Goal: Task Accomplishment & Management: Manage account settings

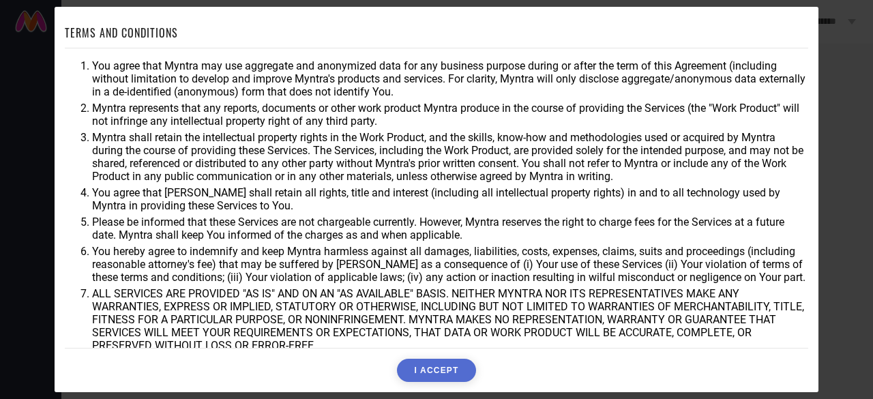
click at [434, 366] on button "I ACCEPT" at bounding box center [436, 370] width 78 height 23
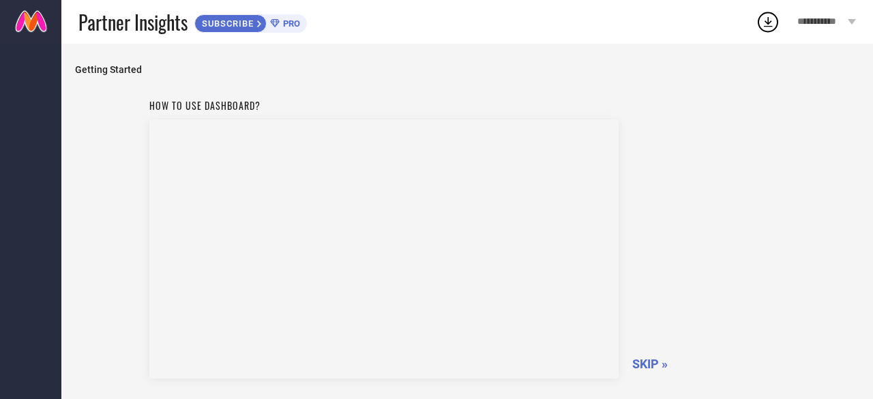
click at [651, 358] on span "SKIP »" at bounding box center [649, 364] width 35 height 14
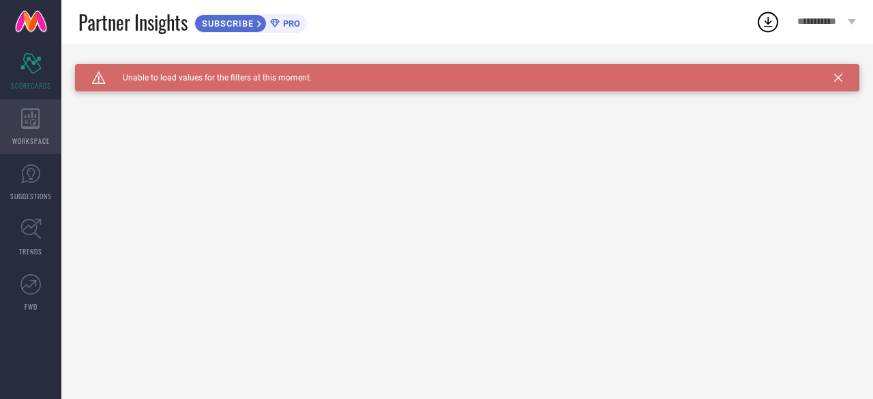
click at [32, 121] on icon at bounding box center [30, 118] width 19 height 20
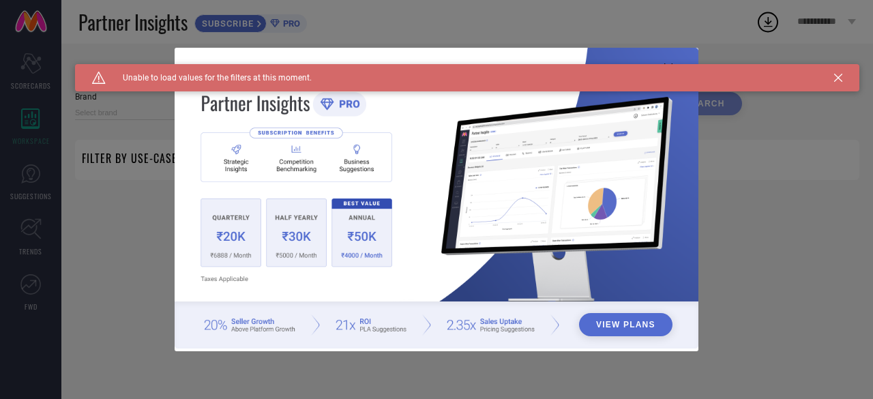
type input "1 STOP FASHION"
type input "All"
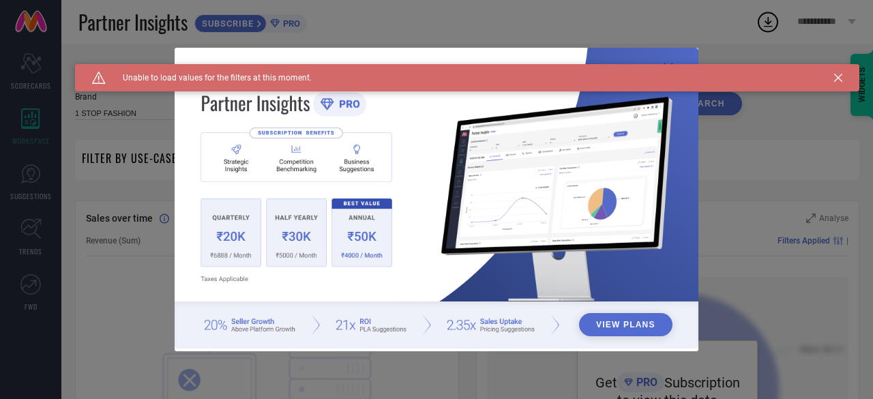
click at [836, 81] on icon at bounding box center [838, 78] width 8 height 8
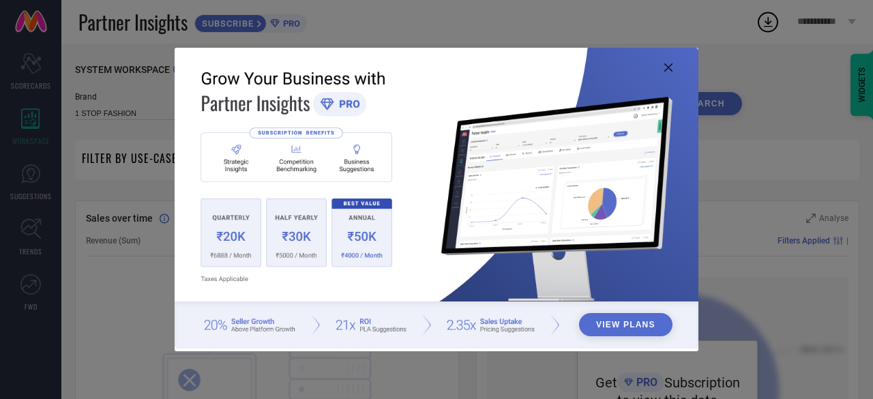
click at [666, 68] on icon at bounding box center [668, 67] width 8 height 8
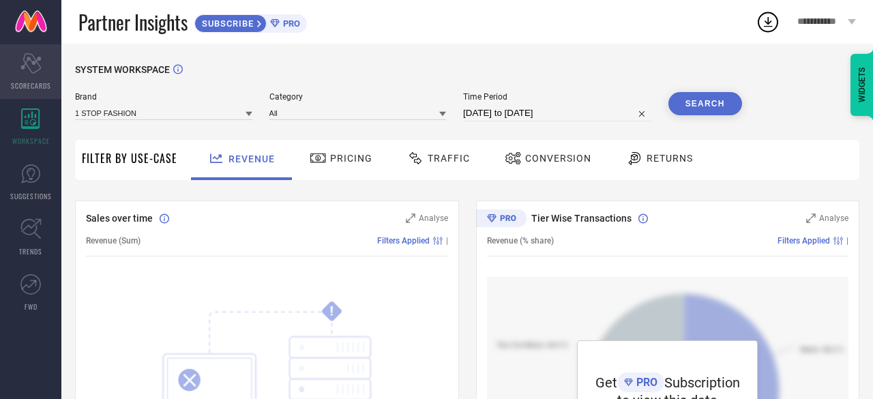
click at [42, 76] on div "Scorecard SCORECARDS" at bounding box center [30, 71] width 61 height 55
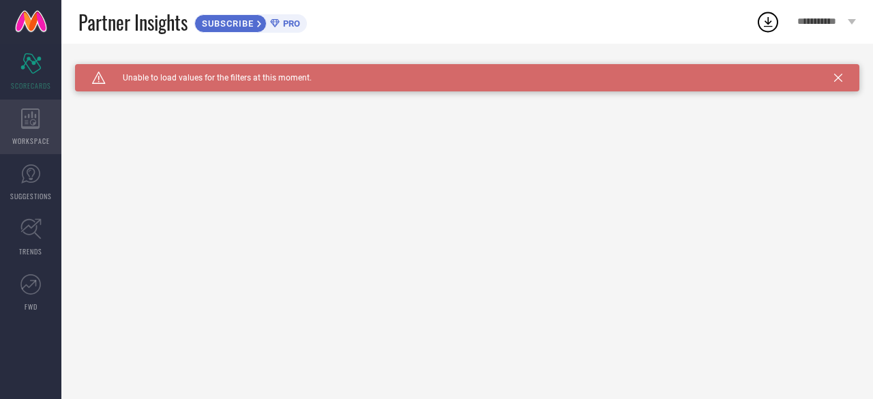
click at [15, 114] on div "WORKSPACE" at bounding box center [30, 127] width 61 height 55
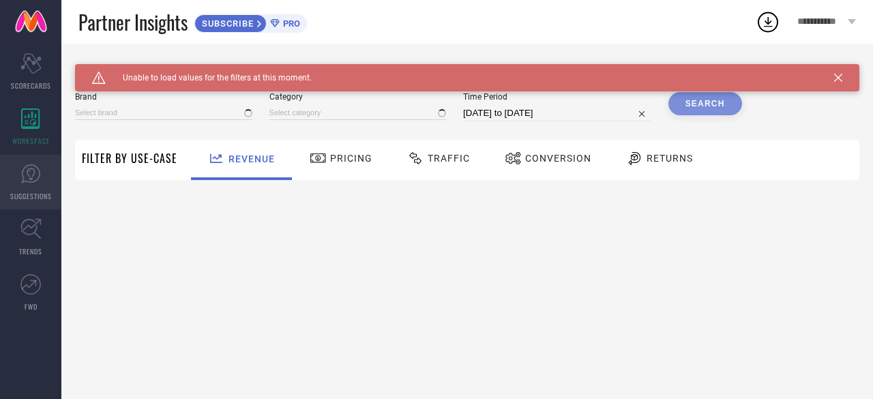
type input "1 STOP FASHION"
type input "All"
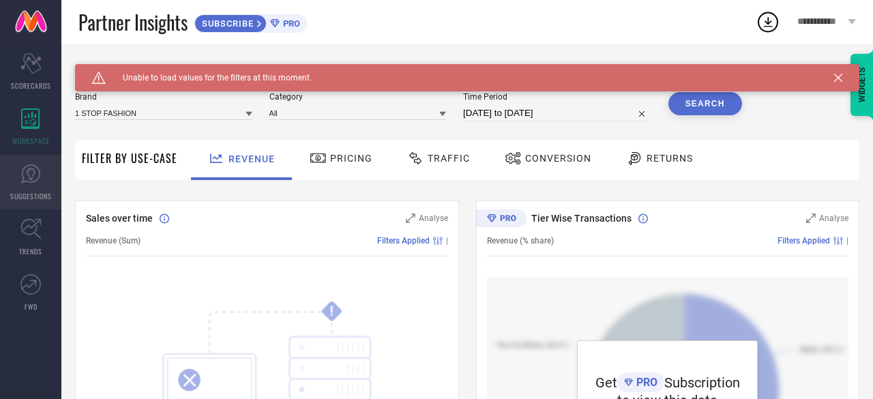
click at [27, 177] on icon at bounding box center [30, 174] width 20 height 20
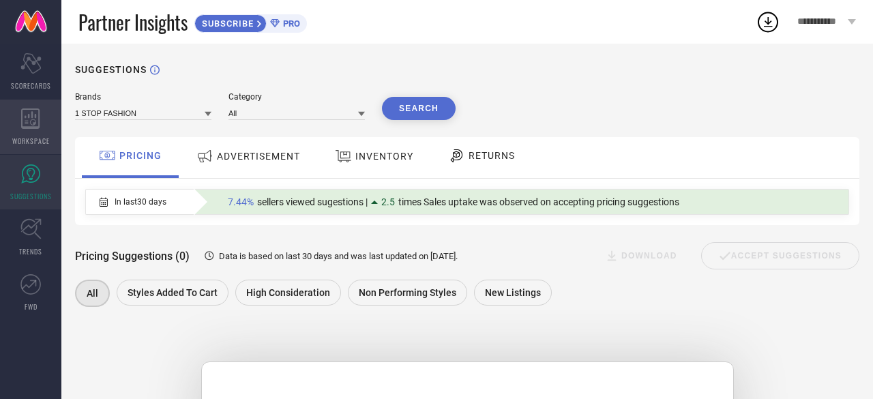
click at [42, 134] on div "WORKSPACE" at bounding box center [30, 127] width 61 height 55
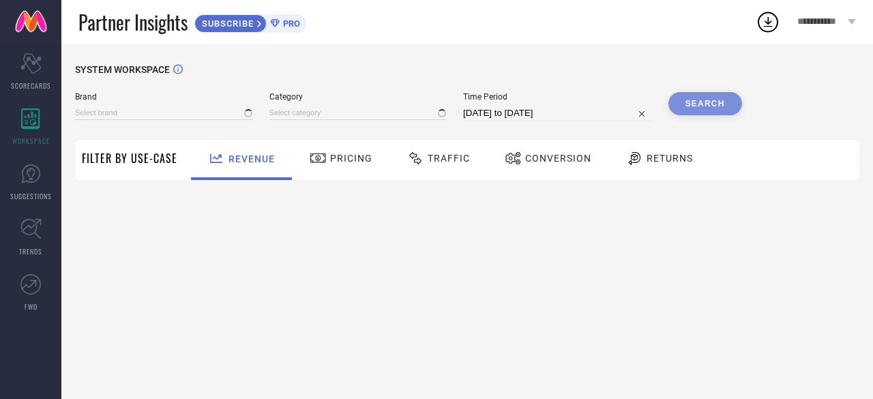
type input "1 STOP FASHION"
type input "All"
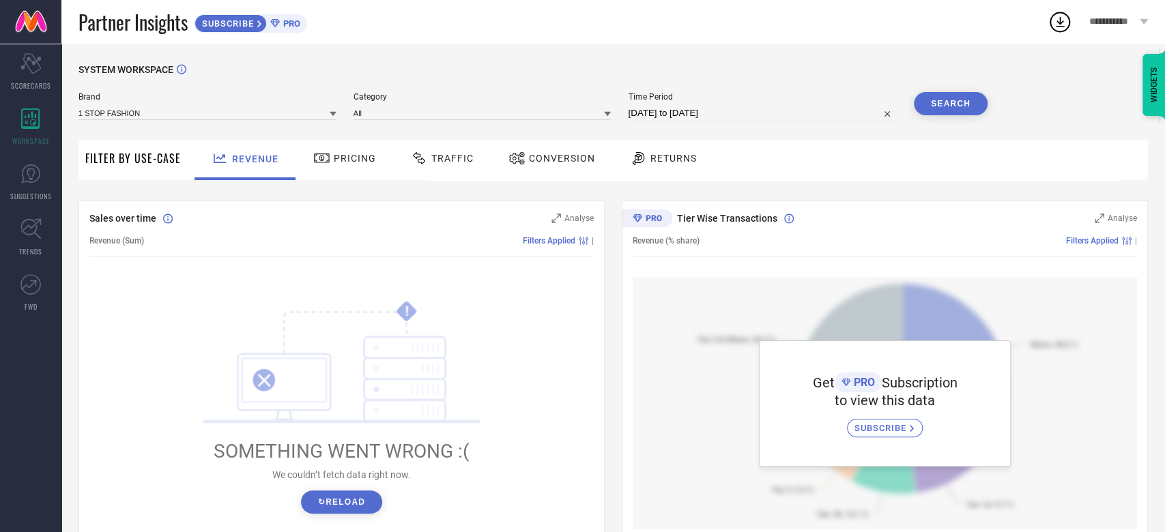
click at [351, 398] on button "↻ Reload" at bounding box center [341, 502] width 81 height 23
click at [358, 398] on button "↻ Reload" at bounding box center [341, 502] width 81 height 23
click at [354, 160] on span "Pricing" at bounding box center [355, 158] width 42 height 11
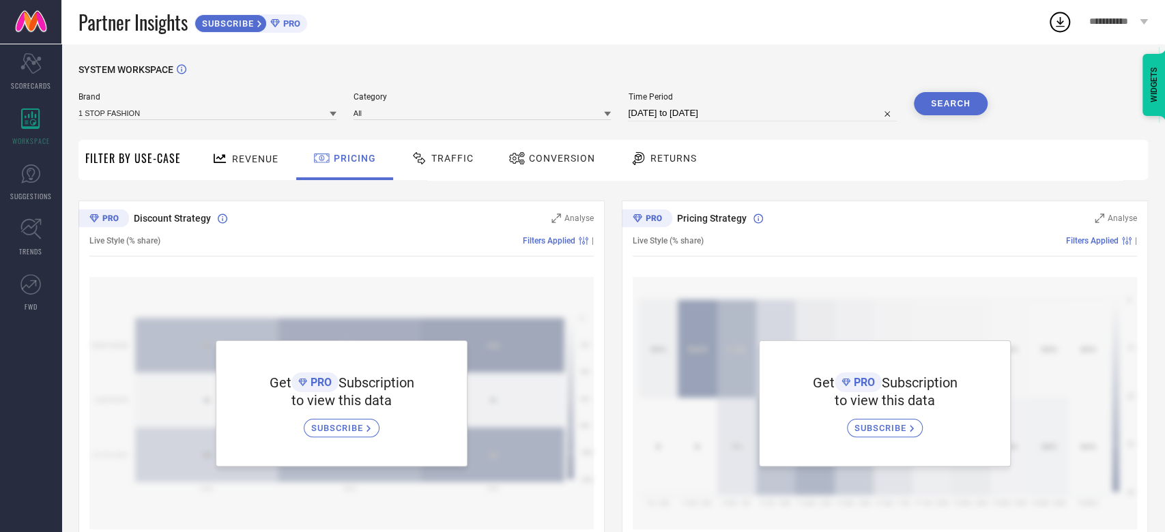
click at [365, 398] on div "SUBSCRIBE" at bounding box center [342, 428] width 76 height 18
click at [42, 304] on link "FWD" at bounding box center [30, 292] width 61 height 55
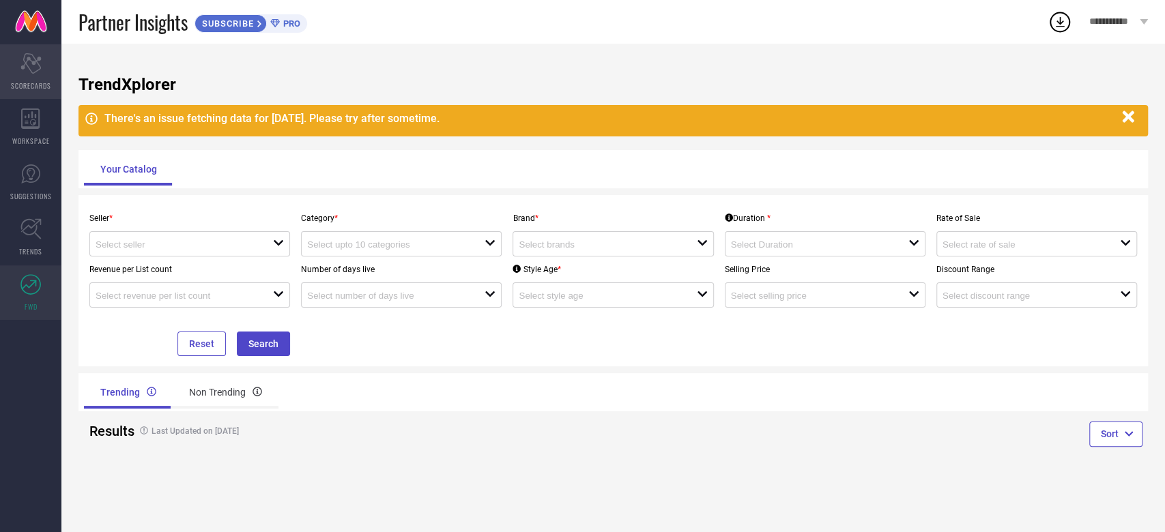
click at [31, 81] on span "SCORECARDS" at bounding box center [31, 86] width 40 height 10
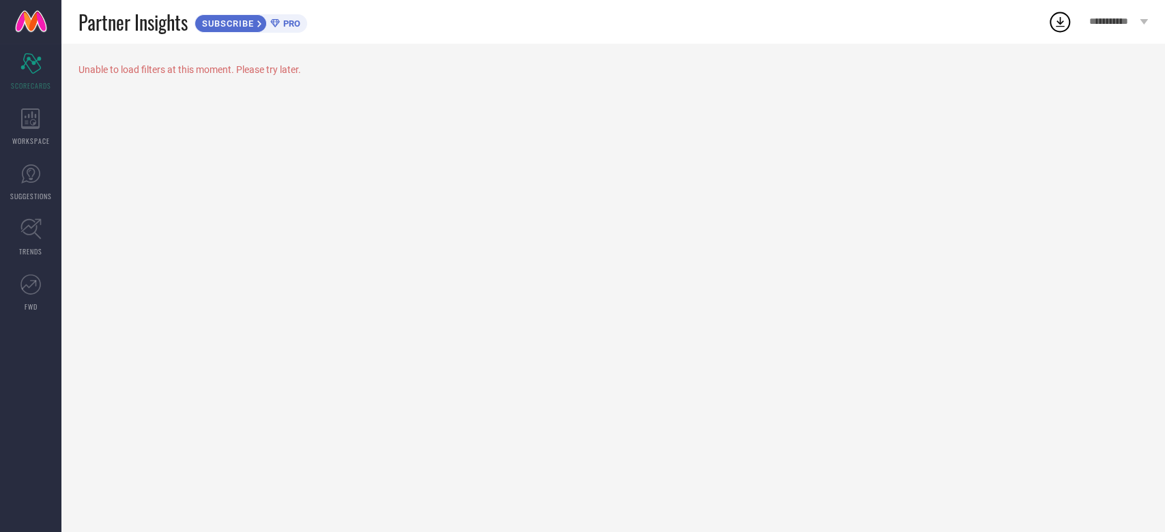
click at [230, 59] on div "Unable to load filters at this moment. Please try later." at bounding box center [612, 288] width 1103 height 488
click at [873, 27] on div "**********" at bounding box center [1118, 22] width 93 height 44
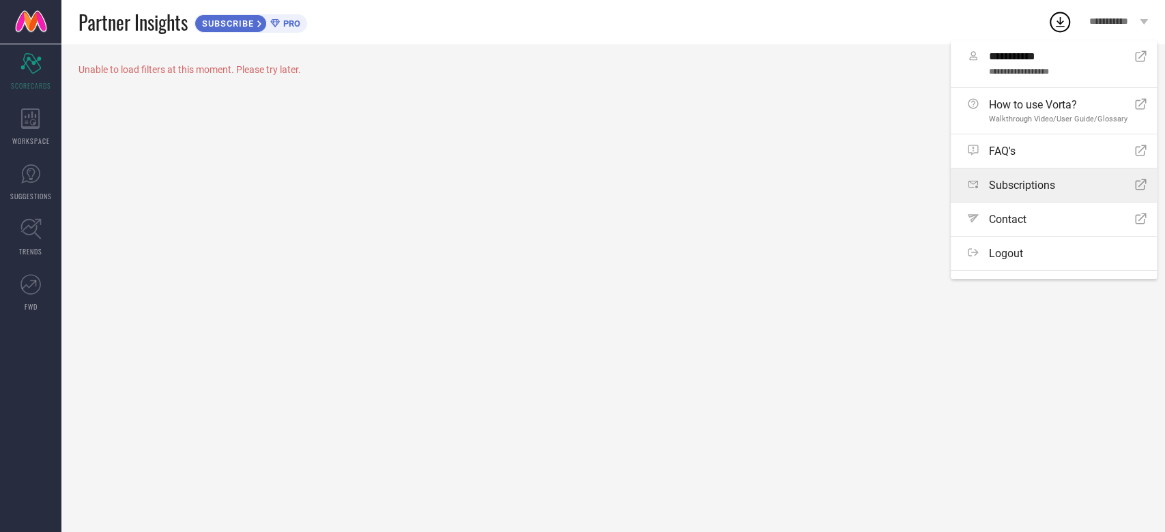
click at [873, 192] on div "Subscriptions Open Icon" at bounding box center [1056, 185] width 179 height 13
